Goal: Book appointment/travel/reservation

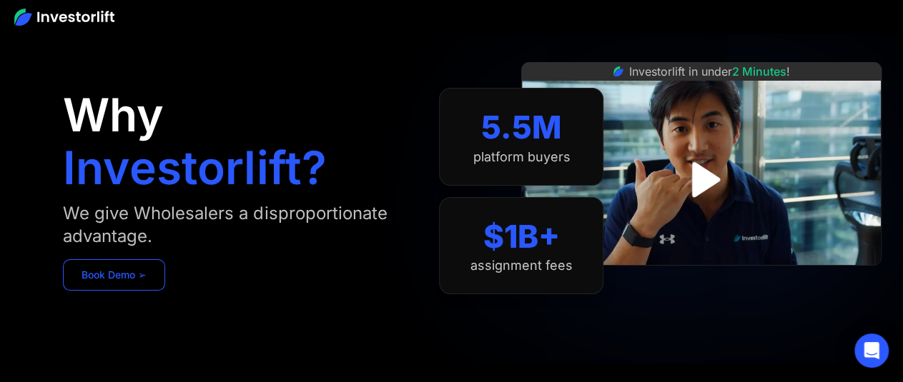
click at [104, 271] on link "Book Demo ➢" at bounding box center [114, 274] width 102 height 31
